Goal: Task Accomplishment & Management: Complete application form

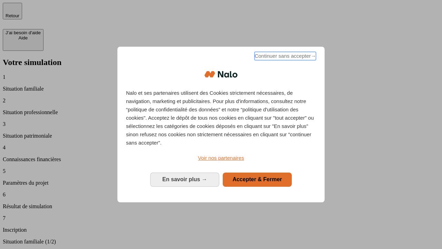
click at [285, 57] on span "Continuer sans accepter →" at bounding box center [285, 56] width 61 height 8
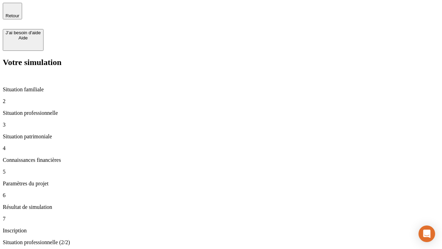
type input "30 000"
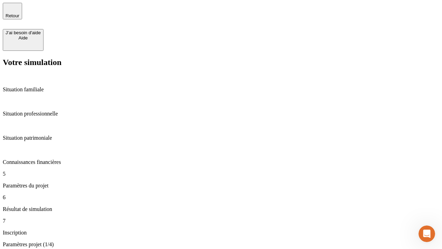
type input "25"
type input "5"
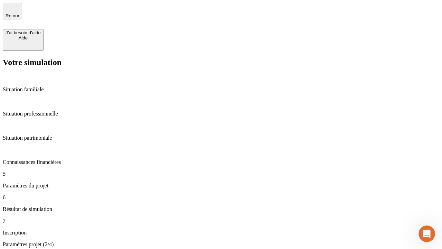
type input "1 000"
type input "640"
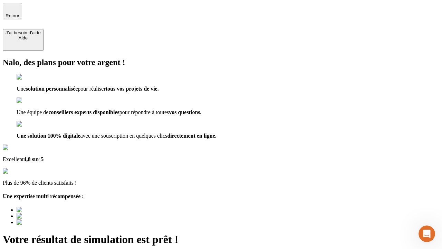
type input "[EMAIL_ADDRESS][PERSON_NAME][DOMAIN_NAME]"
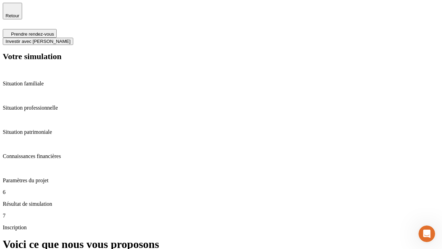
click at [70, 39] on span "Investir avec [PERSON_NAME]" at bounding box center [38, 41] width 65 height 5
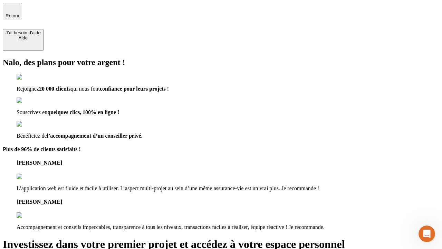
type input "abc"
